Goal: Entertainment & Leisure: Browse casually

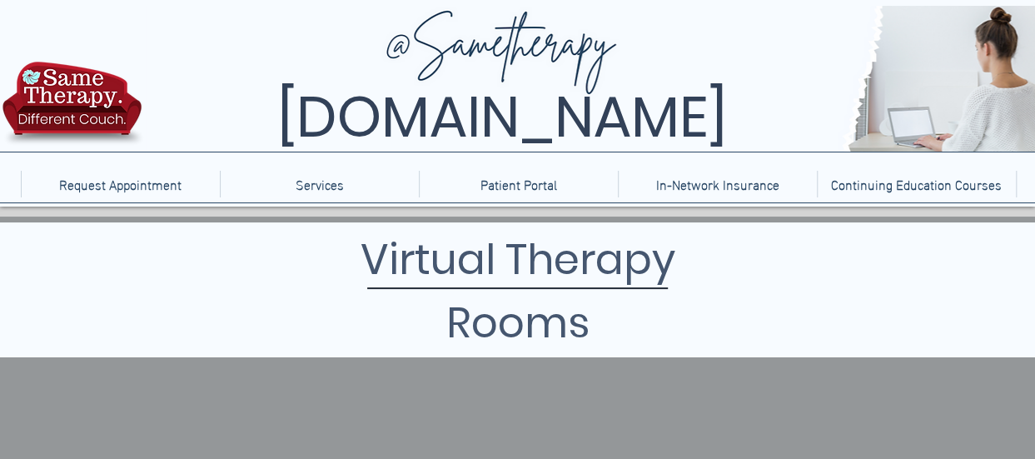
click at [159, 42] on img at bounding box center [648, 79] width 1005 height 146
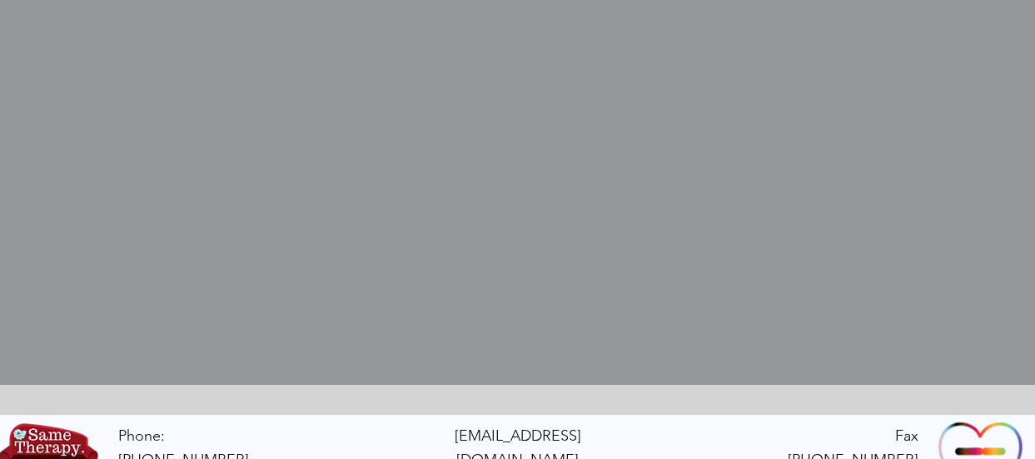
scroll to position [606, 0]
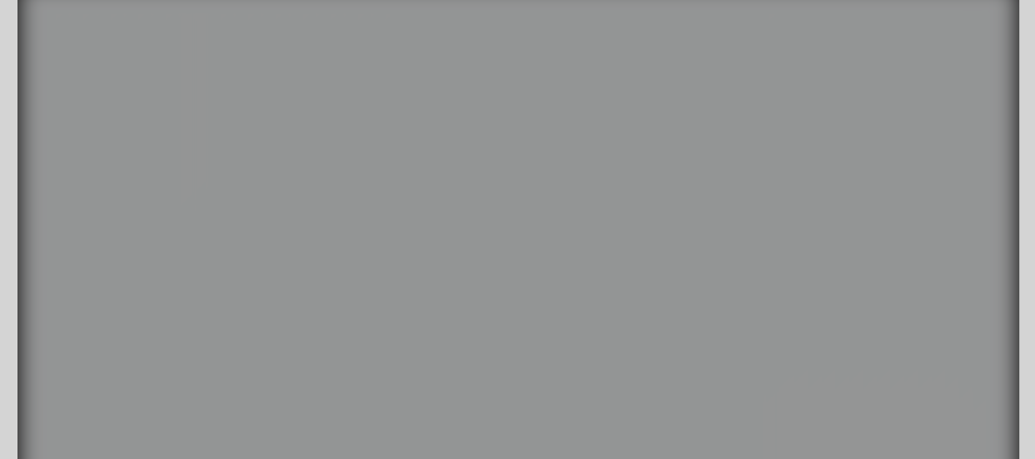
scroll to position [242, 0]
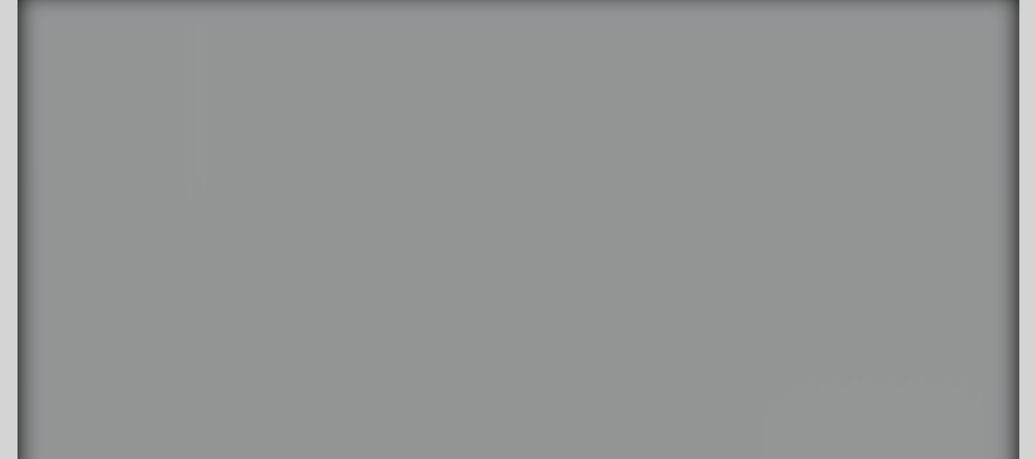
click at [465, 162] on video "Your Video Title Video Player" at bounding box center [518, 249] width 1002 height 514
click at [513, 232] on video "Your Video Title Video Player" at bounding box center [518, 249] width 1002 height 514
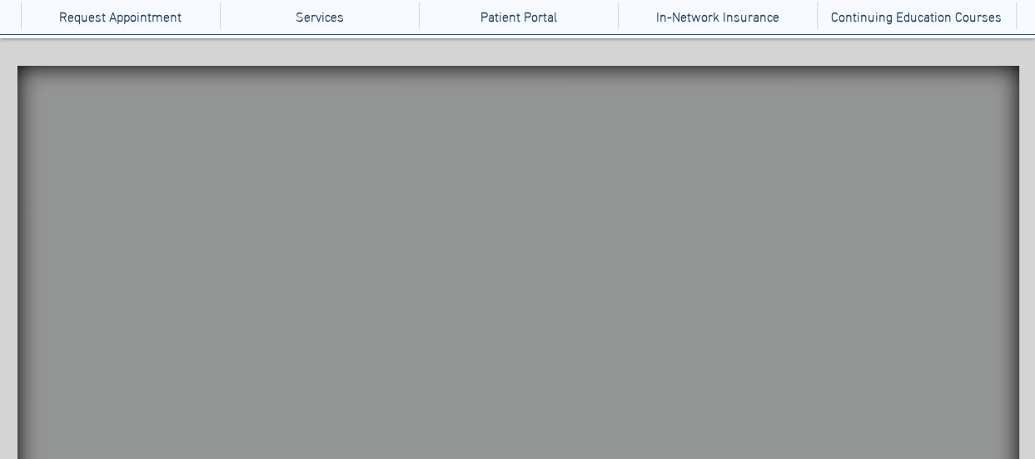
scroll to position [179, 0]
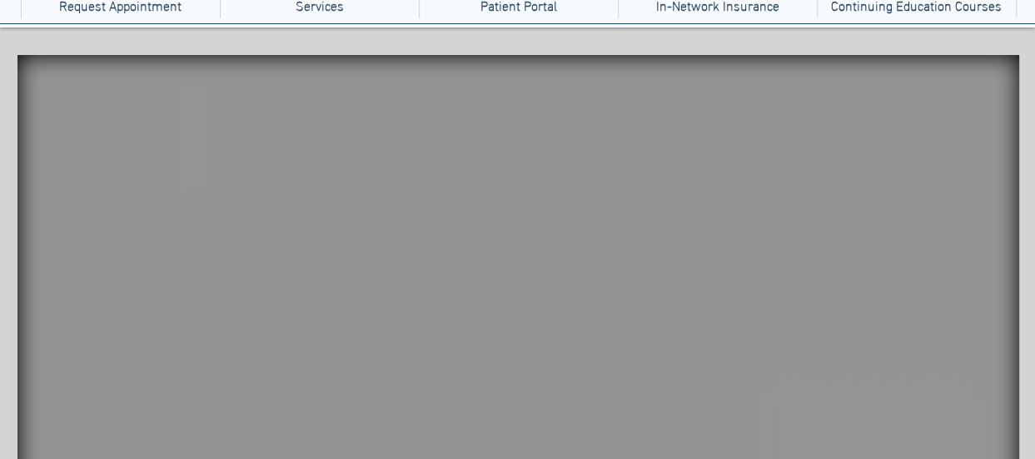
click at [346, 135] on video "Your Video Title Video Player" at bounding box center [518, 312] width 1002 height 514
click at [361, 146] on video "Your Video Title Video Player" at bounding box center [518, 312] width 1002 height 514
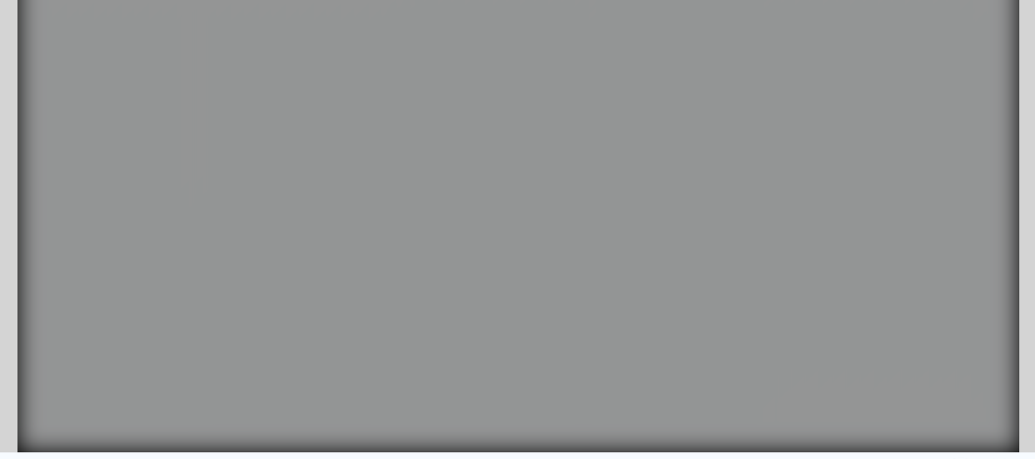
scroll to position [382, 0]
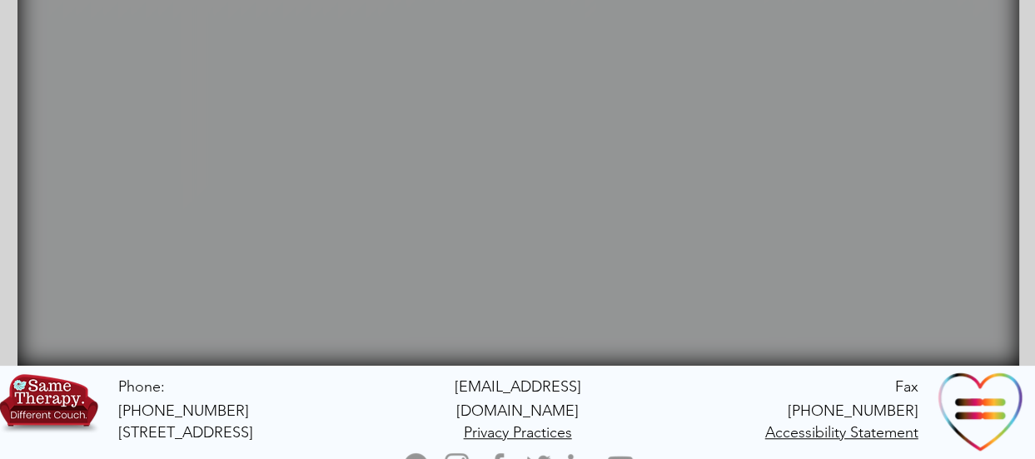
click at [811, 217] on video "Your Video Title Video Player" at bounding box center [518, 109] width 1002 height 514
click at [127, 179] on icon "main content" at bounding box center [156, 182] width 65 height 58
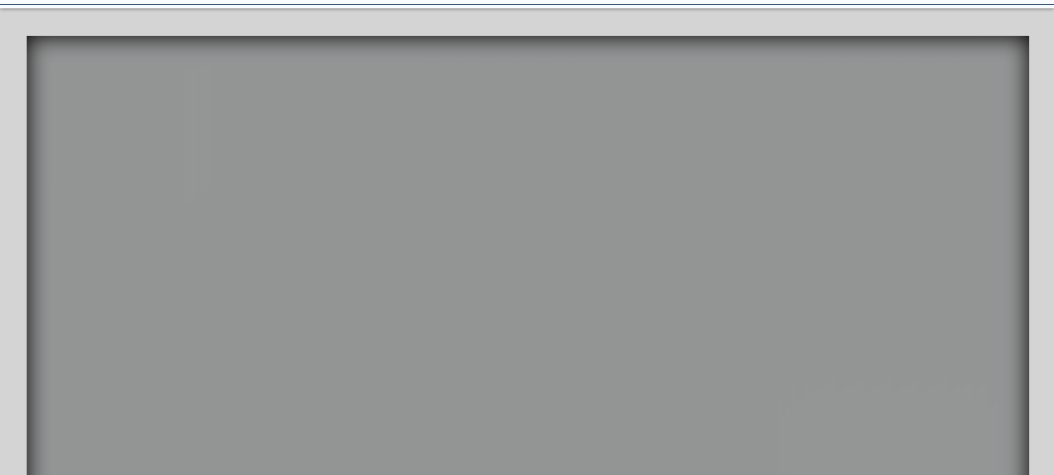
scroll to position [200, 0]
click at [843, 311] on icon "An image of a hashtag sign that when clicked brings you to a Jackson Pollock ga…" at bounding box center [864, 321] width 51 height 51
click at [877, 176] on icon "An image of an Etch-a-sketch toy that when clicked brings you to a physics game." at bounding box center [898, 167] width 65 height 43
click at [81, 291] on icon "An image of a rain stick that when clicked does nothing" at bounding box center [97, 336] width 53 height 135
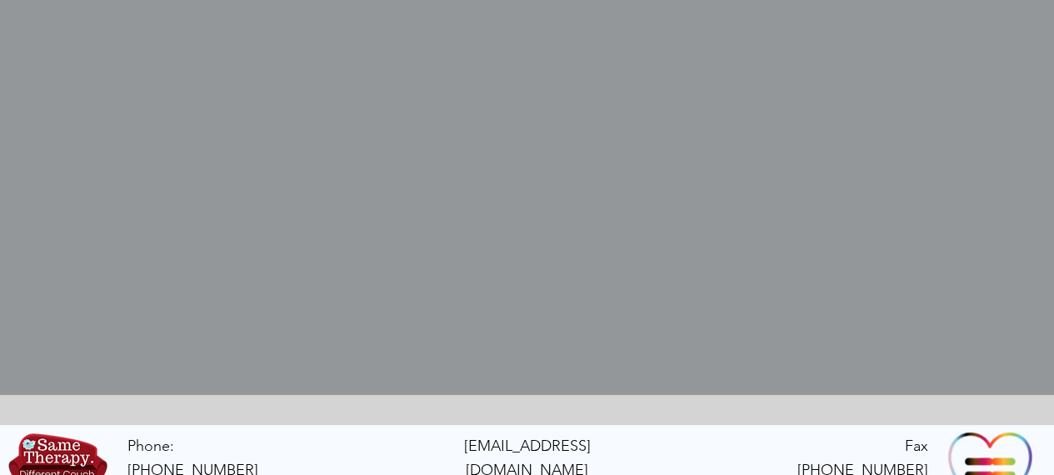
scroll to position [621, 0]
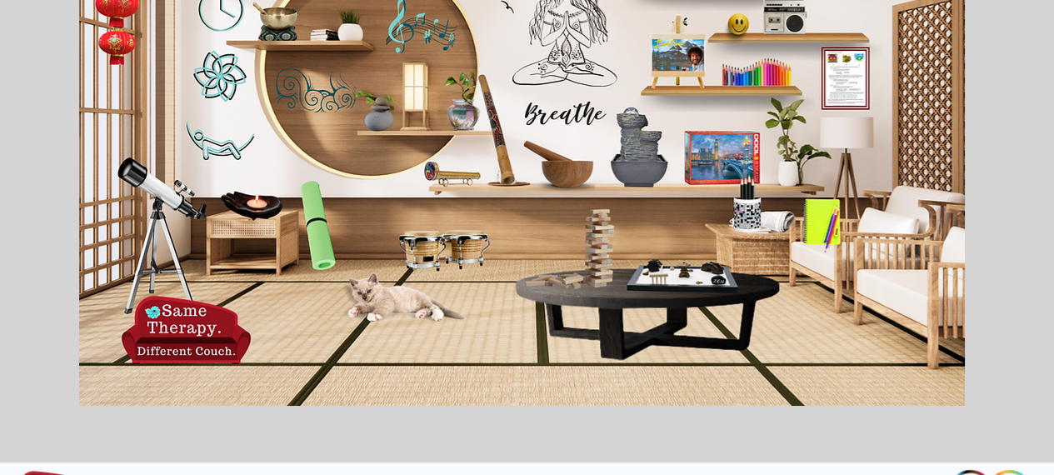
scroll to position [323, 0]
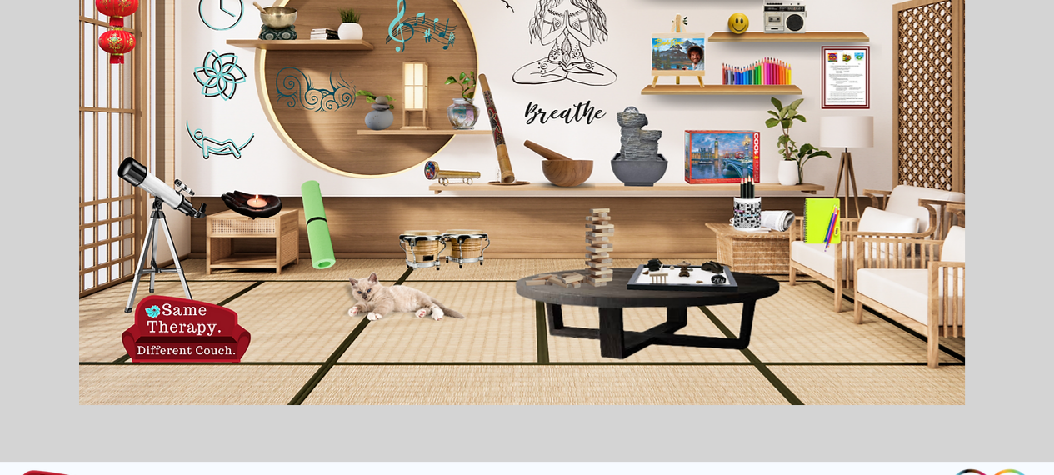
click at [593, 234] on icon "An image of a Jenga game when clicked brings you to an online version of Jenga." at bounding box center [596, 245] width 33 height 87
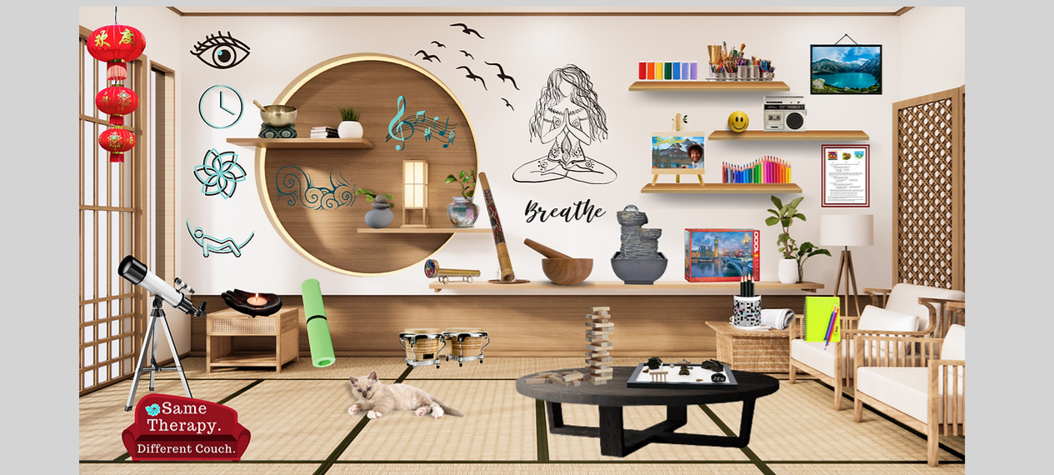
scroll to position [217, 0]
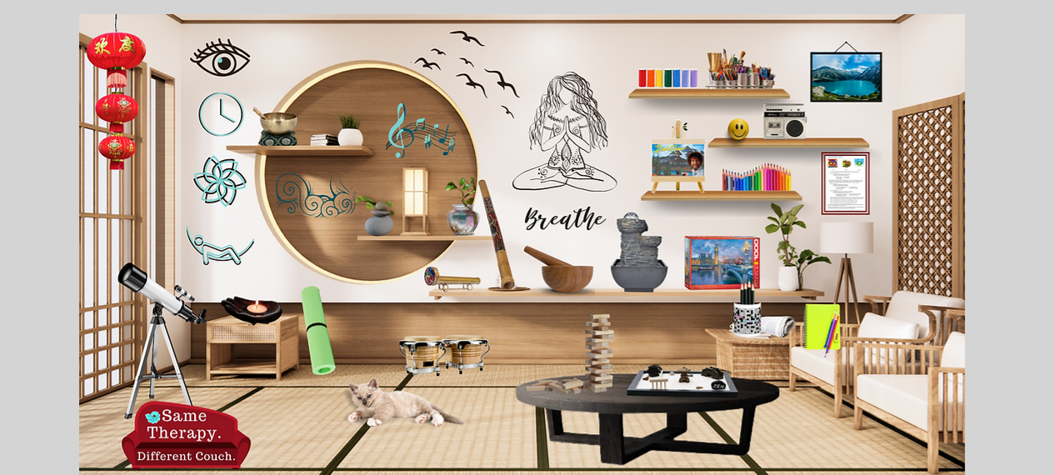
click at [670, 74] on icon "main content" at bounding box center [660, 77] width 68 height 27
click at [689, 156] on icon "An image of Bob Ross, when clicked brings you to a Bob Ross video." at bounding box center [680, 159] width 42 height 42
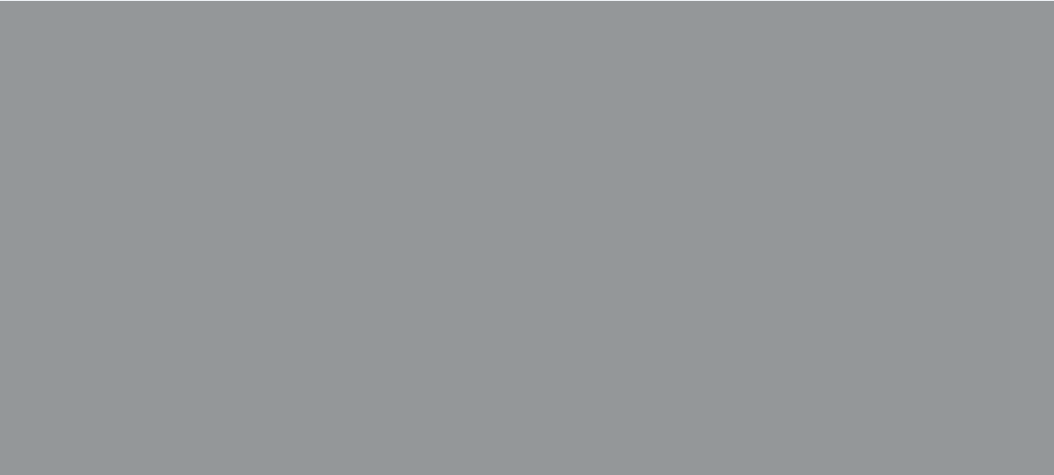
scroll to position [356, 0]
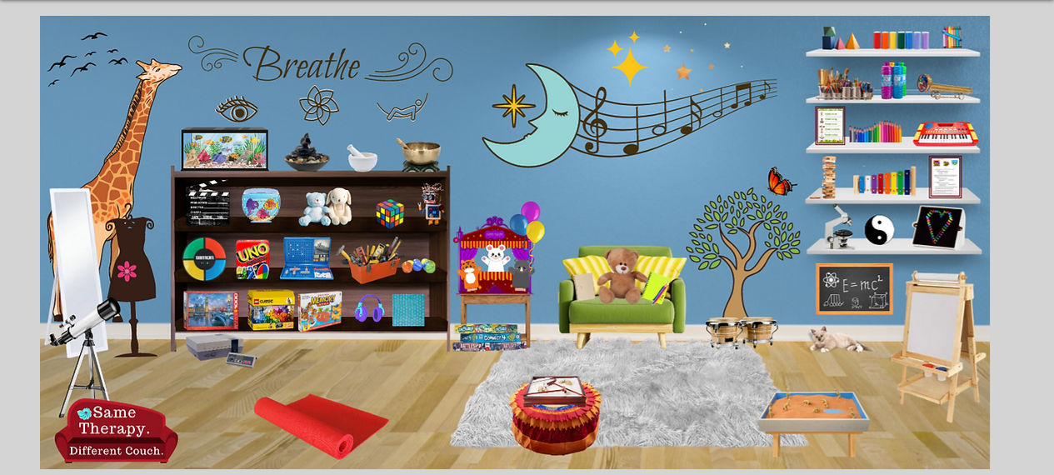
scroll to position [210, 0]
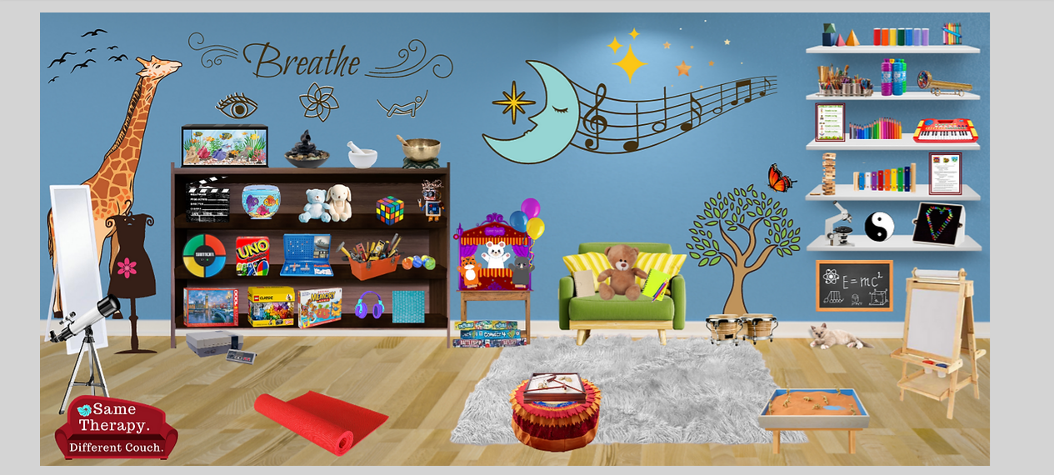
click at [934, 307] on icon "An image of a child's art easel that when clicked brings you to a sketch pad ga…" at bounding box center [941, 342] width 75 height 143
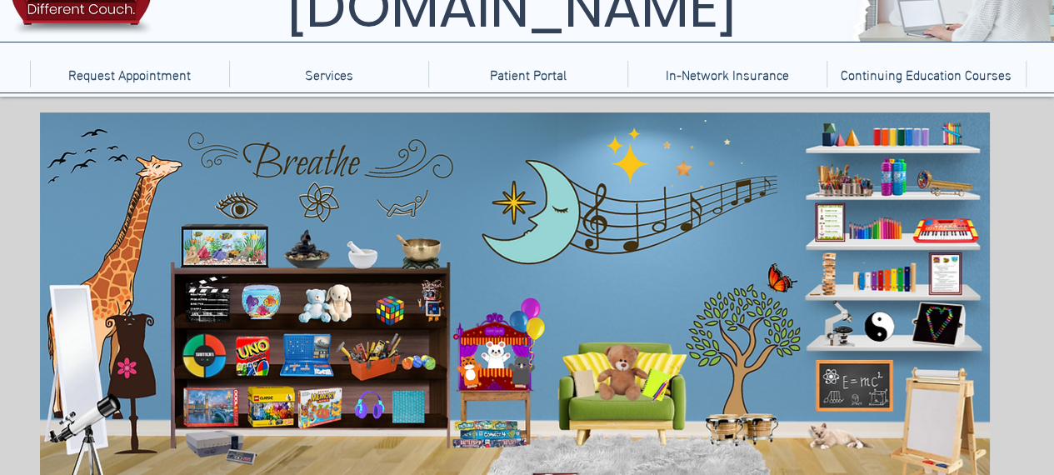
scroll to position [52, 0]
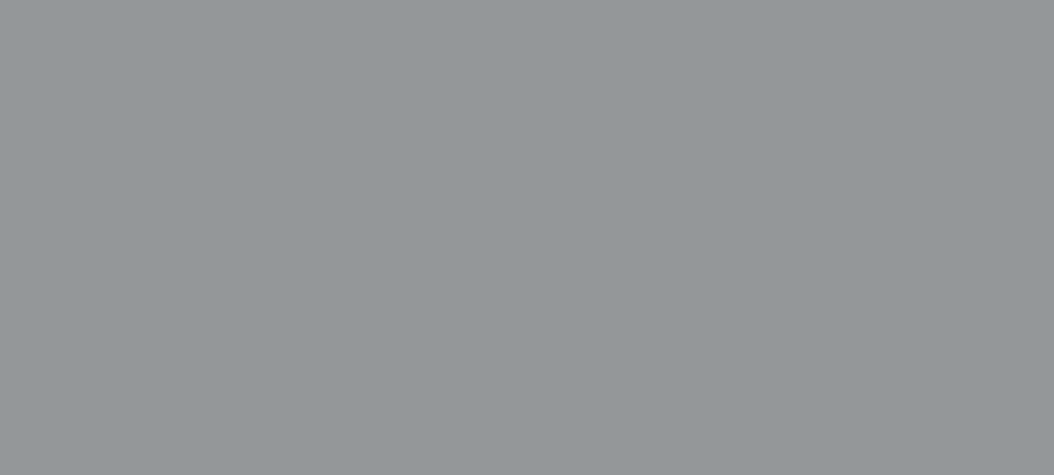
scroll to position [384, 0]
